Goal: Task Accomplishment & Management: Use online tool/utility

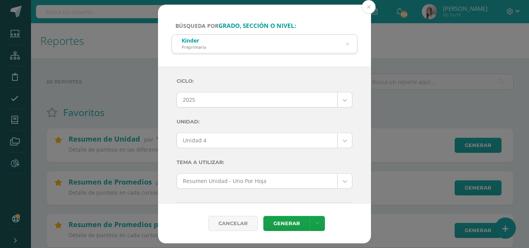
select select "Unidad 4"
click at [349, 45] on icon at bounding box center [347, 44] width 3 height 20
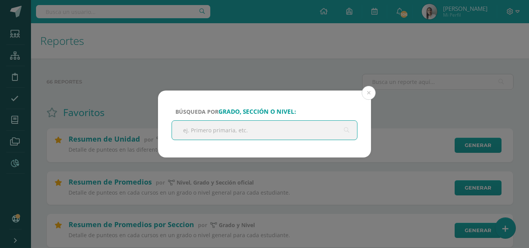
click at [290, 127] on input "text" at bounding box center [264, 130] width 185 height 19
click at [296, 127] on input "text" at bounding box center [264, 130] width 185 height 19
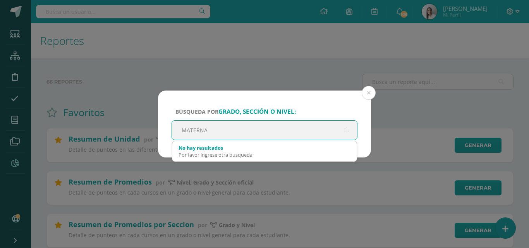
type input "MATERNAL"
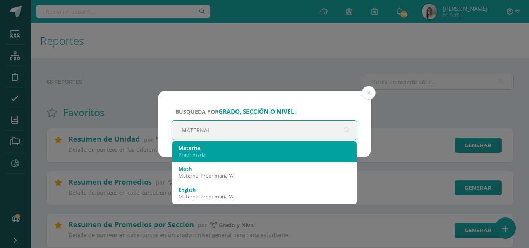
click at [240, 148] on div "Maternal" at bounding box center [265, 147] width 172 height 7
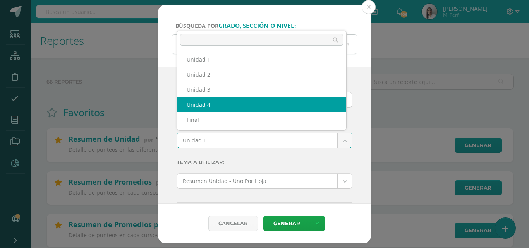
select select "Unidad 4"
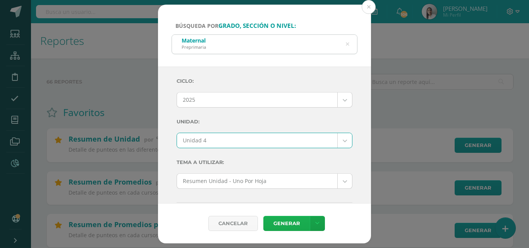
click at [293, 224] on link "Generar" at bounding box center [286, 223] width 46 height 15
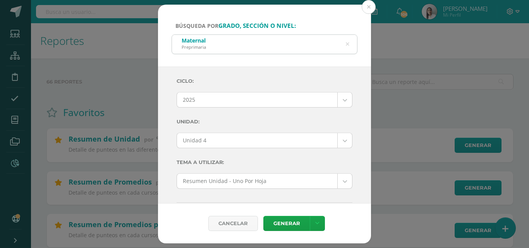
click at [349, 46] on icon at bounding box center [348, 44] width 20 height 3
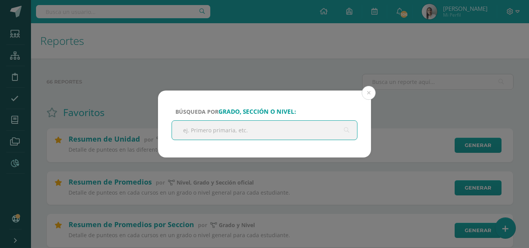
click at [238, 129] on input "text" at bounding box center [264, 130] width 185 height 19
type input "NURSERY"
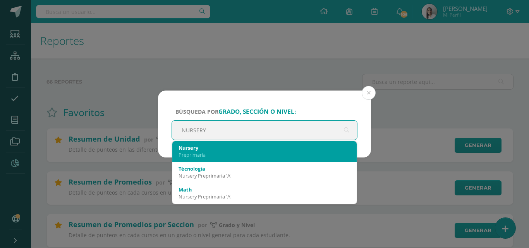
click at [203, 147] on div "Nursery" at bounding box center [265, 147] width 172 height 7
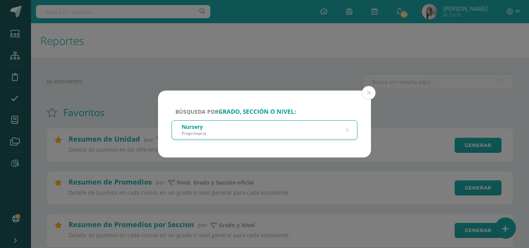
click at [276, 136] on div "Nursery Preprimaria" at bounding box center [264, 129] width 185 height 17
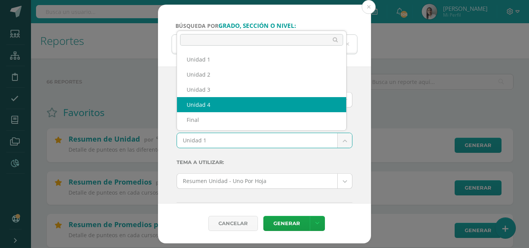
select select "Unidad 4"
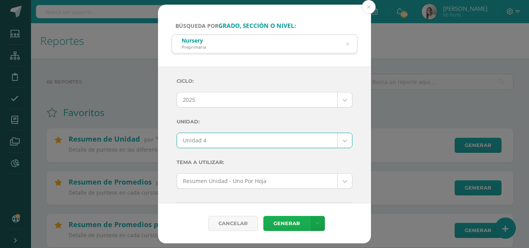
click at [291, 223] on link "Generar" at bounding box center [286, 223] width 46 height 15
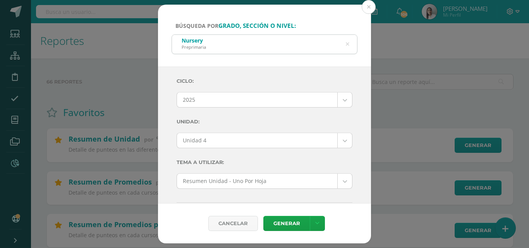
click at [345, 45] on div "Nursery Preprimaria" at bounding box center [264, 43] width 185 height 17
click at [346, 44] on icon at bounding box center [347, 44] width 16 height 16
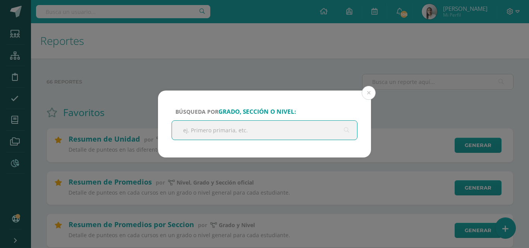
click at [250, 126] on input "text" at bounding box center [264, 130] width 185 height 19
type input "PREKINDERE"
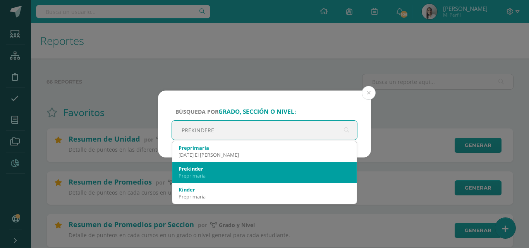
click at [198, 171] on div "Prekinder" at bounding box center [265, 168] width 172 height 7
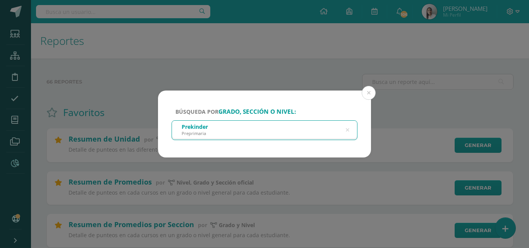
click at [238, 132] on div "Prekinder Preprimaria" at bounding box center [264, 129] width 185 height 17
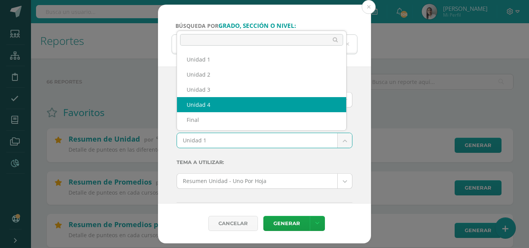
select select "Unidad 4"
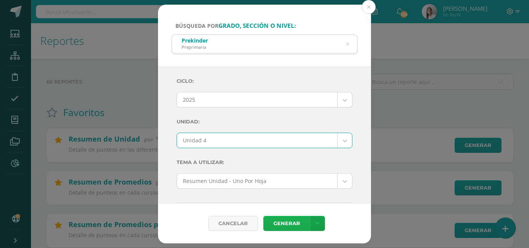
click at [278, 223] on link "Generar" at bounding box center [286, 223] width 46 height 15
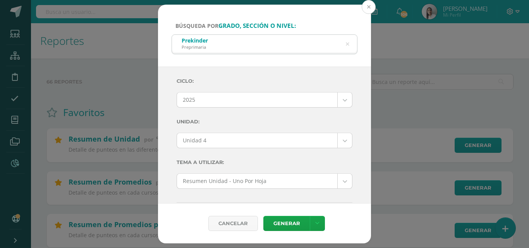
click at [370, 7] on button at bounding box center [369, 7] width 14 height 14
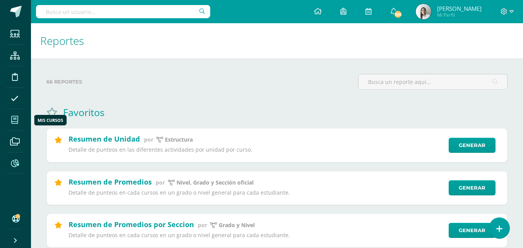
click at [10, 117] on span at bounding box center [14, 119] width 17 height 17
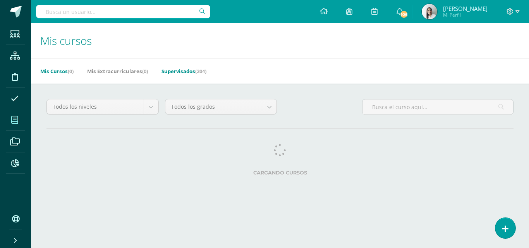
click at [185, 70] on link "Supervisados (204)" at bounding box center [183, 71] width 45 height 12
click at [266, 108] on body "Estudiantes Estructura Disciplina Asistencia Mis cursos Archivos Reportes Sopor…" at bounding box center [264, 97] width 529 height 194
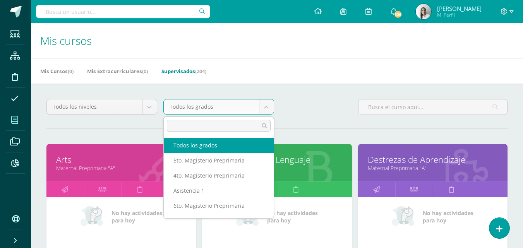
click at [187, 129] on input "text" at bounding box center [219, 126] width 104 height 12
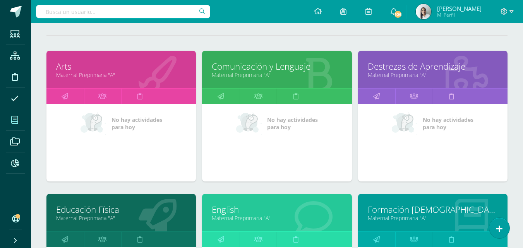
scroll to position [116, 0]
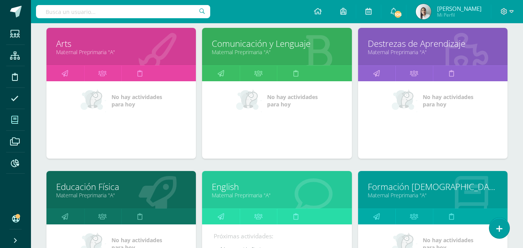
click at [259, 196] on link "Maternal Preprimaria "A"" at bounding box center [277, 195] width 130 height 7
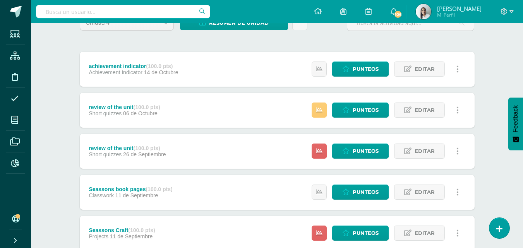
scroll to position [77, 0]
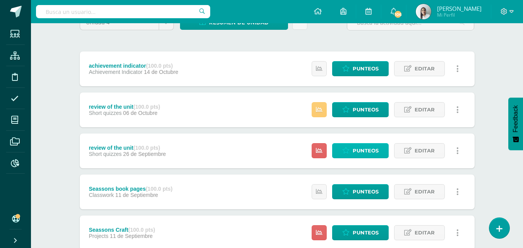
click at [365, 149] on span "Punteos" at bounding box center [366, 151] width 26 height 14
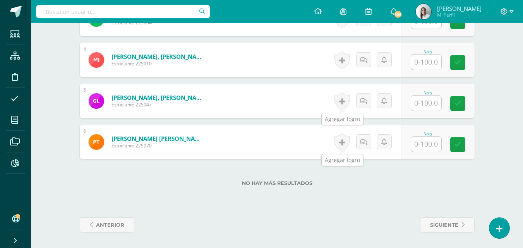
scroll to position [156, 0]
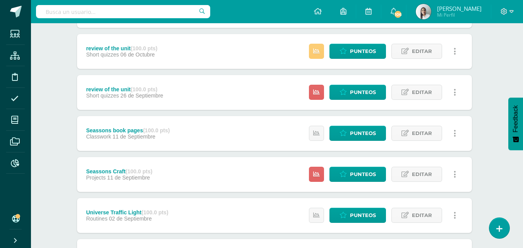
scroll to position [155, 3]
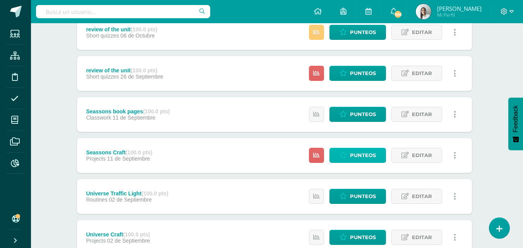
click at [352, 156] on span "Punteos" at bounding box center [363, 155] width 26 height 14
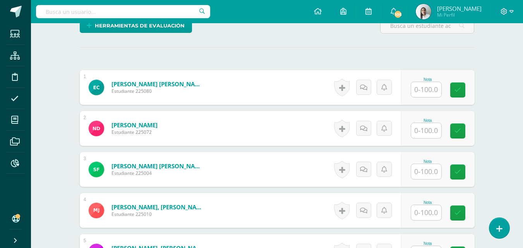
scroll to position [195, 0]
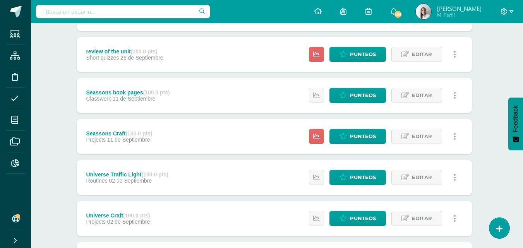
scroll to position [232, 3]
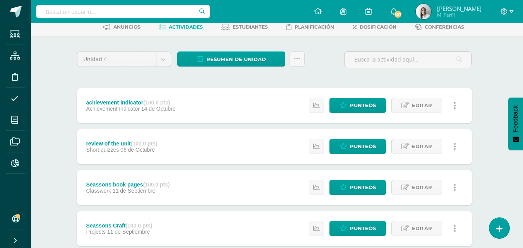
scroll to position [0, 3]
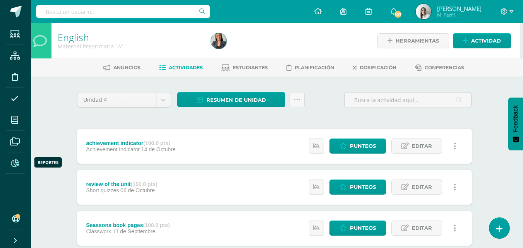
click at [11, 162] on icon at bounding box center [15, 164] width 8 height 8
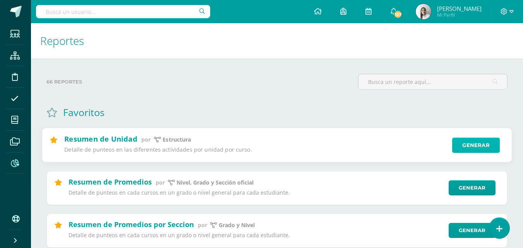
click at [473, 143] on link "Generar" at bounding box center [476, 145] width 48 height 15
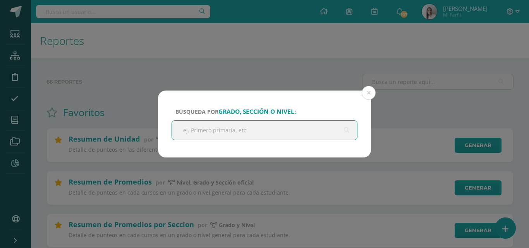
click at [287, 127] on input "text" at bounding box center [264, 130] width 185 height 19
type input "MATERNAL"
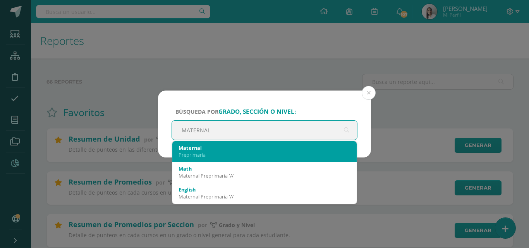
click at [230, 152] on div "Preprimaria" at bounding box center [265, 154] width 172 height 7
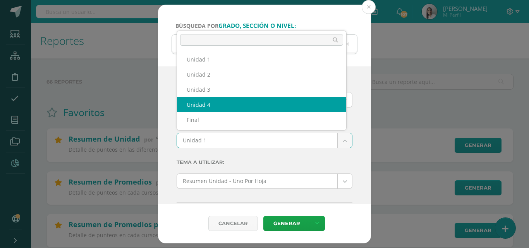
drag, startPoint x: 226, startPoint y: 101, endPoint x: 233, endPoint y: 101, distance: 7.0
select select "Unidad 4"
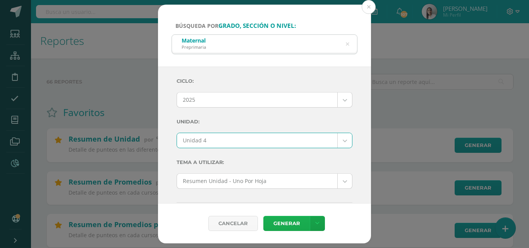
click at [288, 223] on link "Generar" at bounding box center [286, 223] width 46 height 15
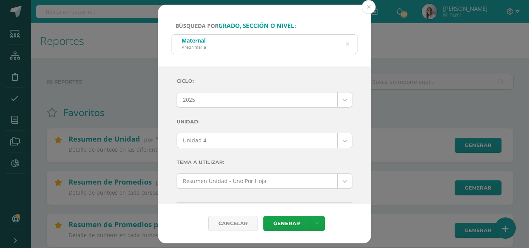
click at [349, 43] on icon at bounding box center [347, 44] width 3 height 20
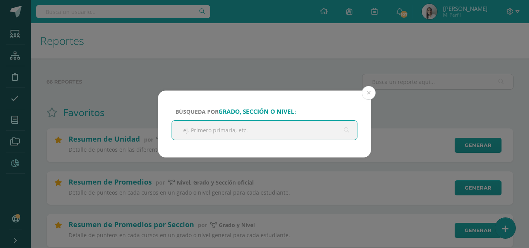
click at [238, 133] on input "text" at bounding box center [264, 130] width 185 height 19
type input "NURSERY"
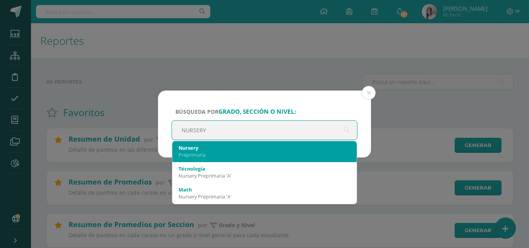
click at [220, 149] on div "Nursery" at bounding box center [265, 147] width 172 height 7
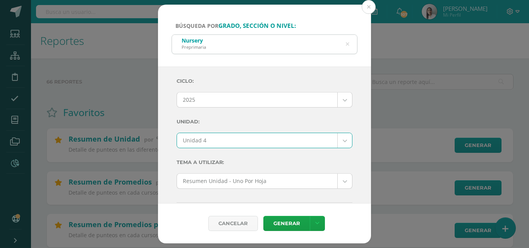
select select "Unidad 4"
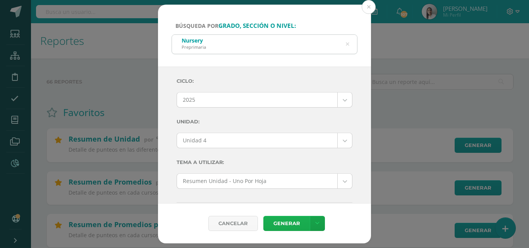
click at [288, 221] on link "Generar" at bounding box center [286, 223] width 46 height 15
click at [347, 45] on icon at bounding box center [348, 44] width 20 height 3
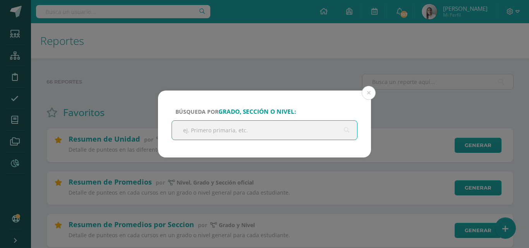
click at [230, 130] on input "text" at bounding box center [264, 130] width 185 height 19
type input "PREKINDER"
click at [270, 134] on input "PREKINDER" at bounding box center [264, 130] width 185 height 19
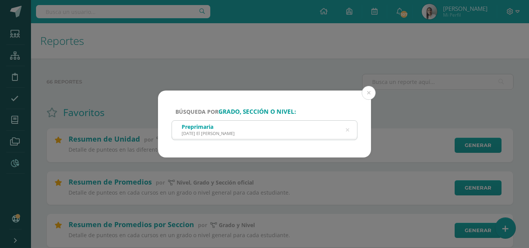
click at [343, 129] on div "Preprimaria [DATE] El [PERSON_NAME]" at bounding box center [264, 129] width 185 height 17
click at [305, 133] on div "Preprimaria [DATE] El [PERSON_NAME]" at bounding box center [264, 129] width 185 height 17
click at [344, 131] on div "Preprimaria [DATE] El [PERSON_NAME]" at bounding box center [264, 129] width 185 height 17
click at [367, 94] on button at bounding box center [369, 93] width 14 height 14
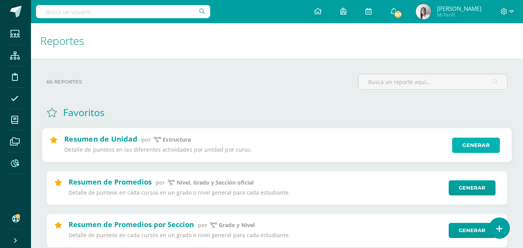
click at [472, 147] on link "Generar" at bounding box center [476, 145] width 48 height 15
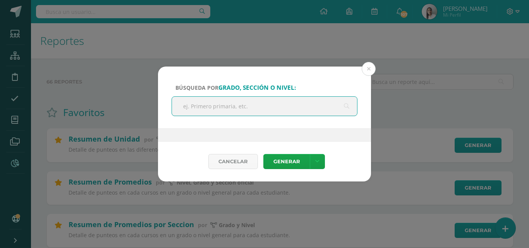
click at [249, 105] on input "text" at bounding box center [264, 106] width 185 height 19
type input "PRE"
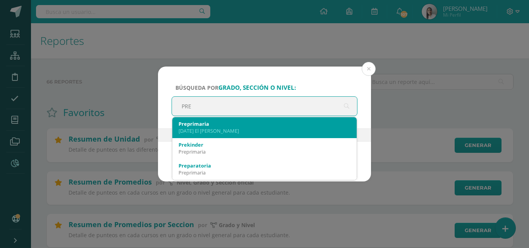
click at [220, 131] on div "[DATE] El [PERSON_NAME]" at bounding box center [265, 130] width 172 height 7
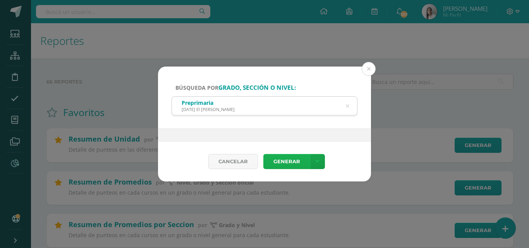
click at [296, 159] on link "Generar" at bounding box center [286, 161] width 46 height 15
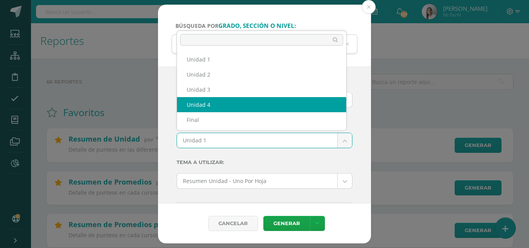
select select "Unidad 4"
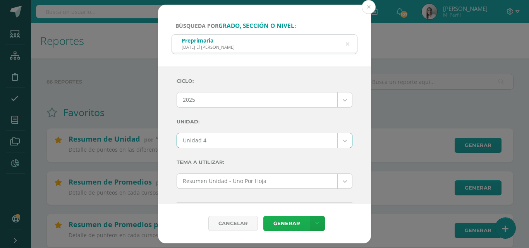
click at [295, 223] on link "Generar" at bounding box center [286, 223] width 46 height 15
